Goal: Find specific page/section: Find specific page/section

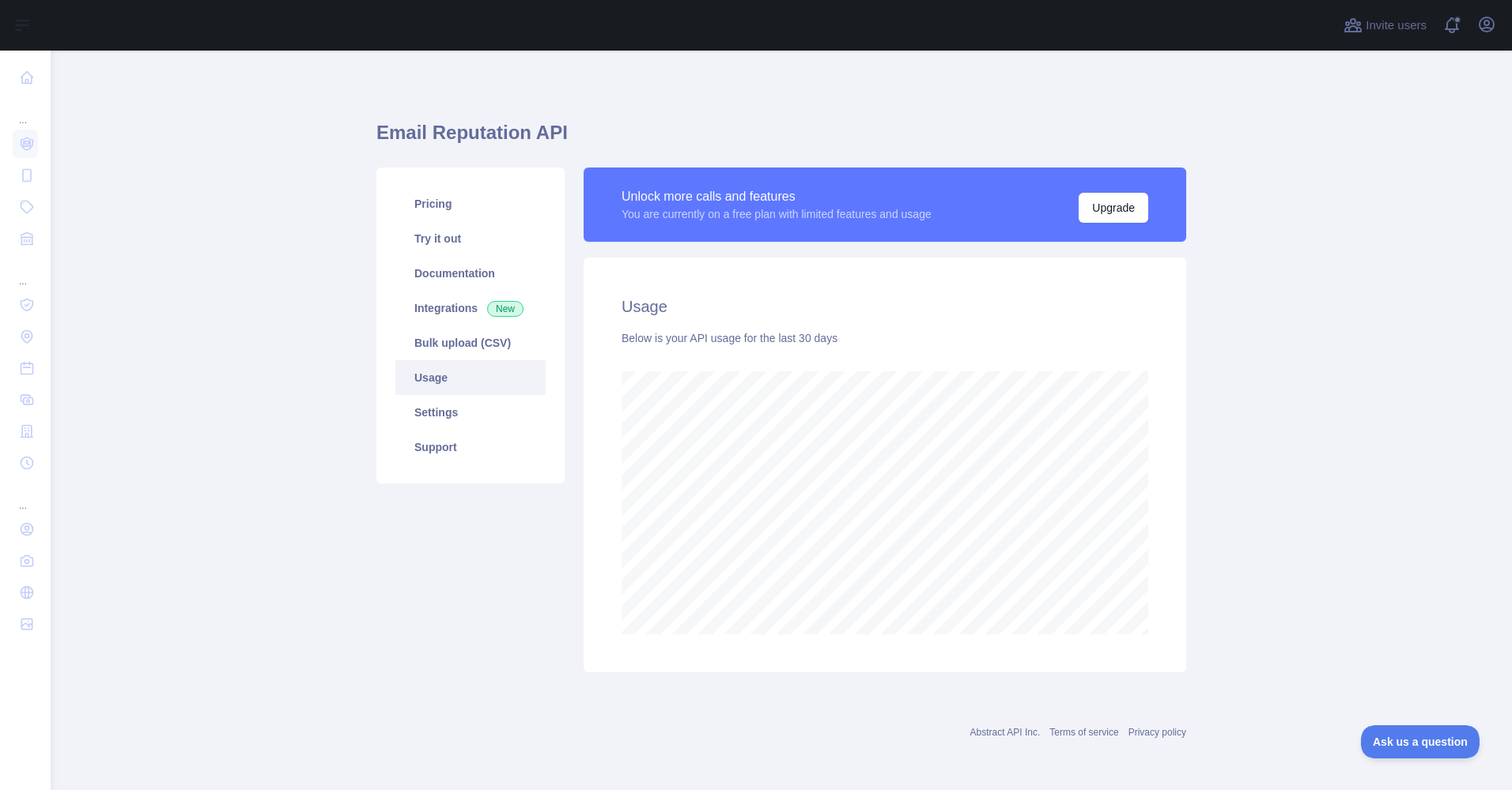
scroll to position [740, 1461]
click at [459, 303] on link "Integrations New" at bounding box center [470, 308] width 150 height 34
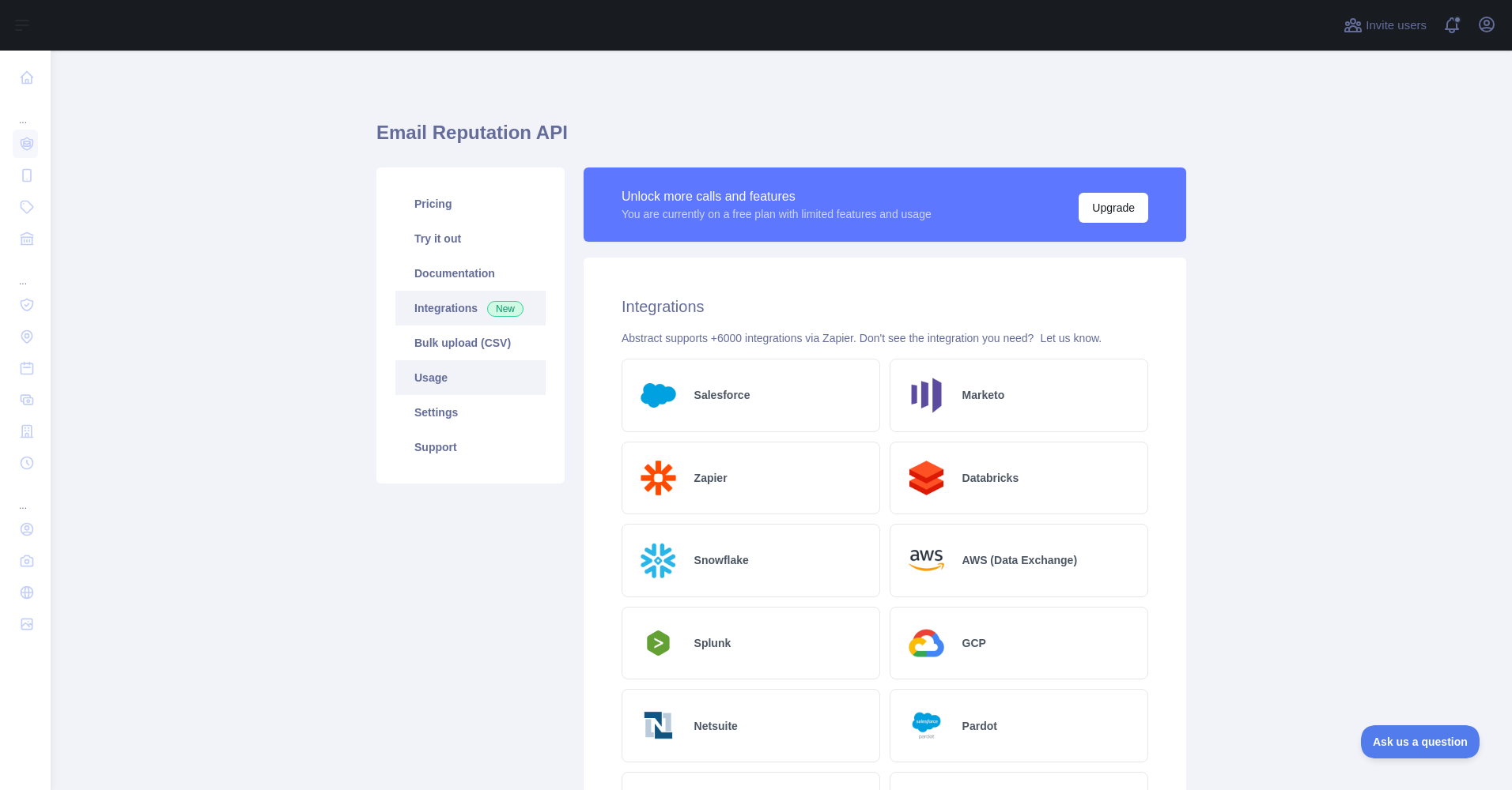
click at [428, 382] on link "Usage" at bounding box center [470, 377] width 150 height 34
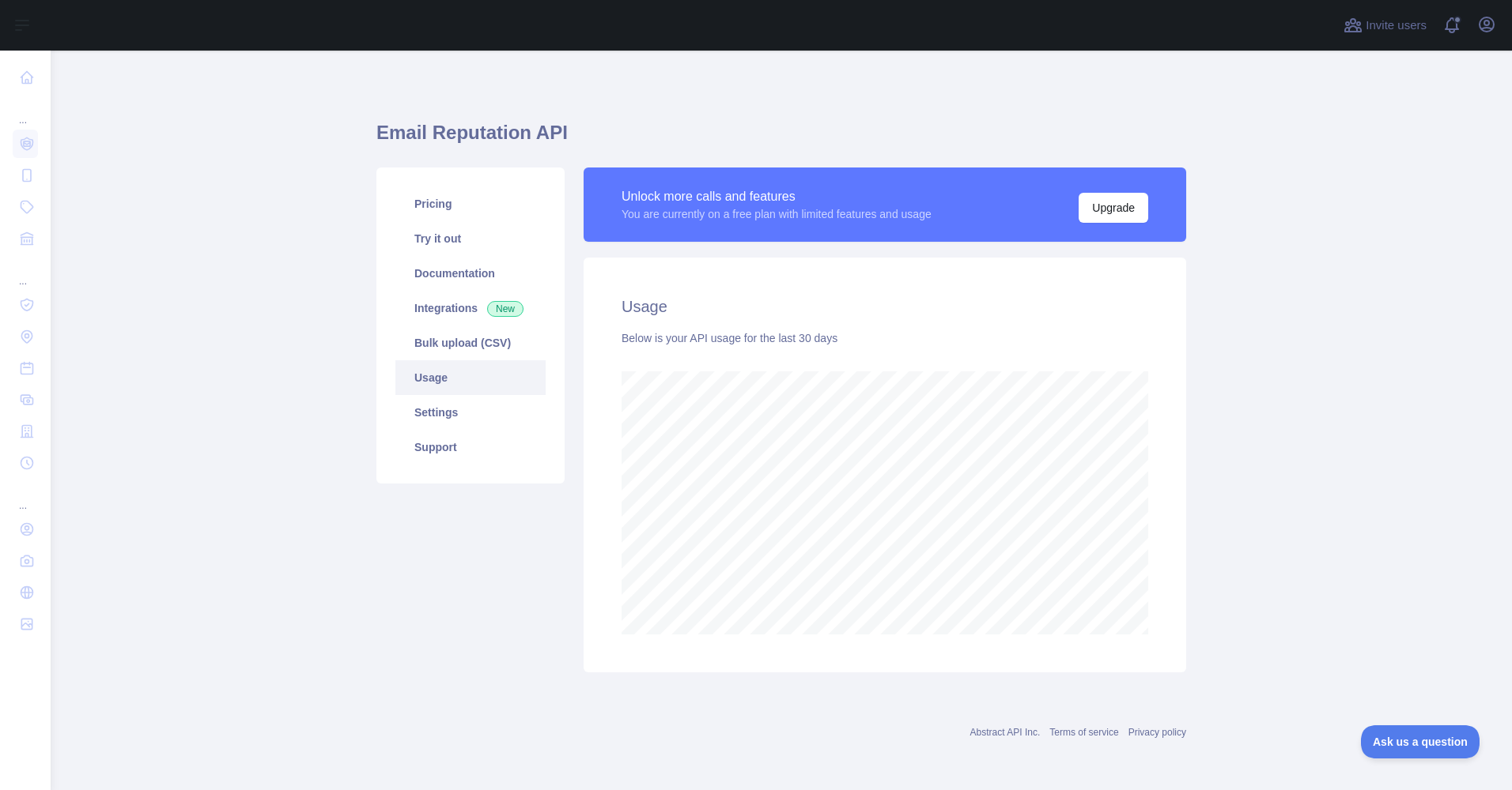
scroll to position [740, 1461]
